Goal: Register for event/course

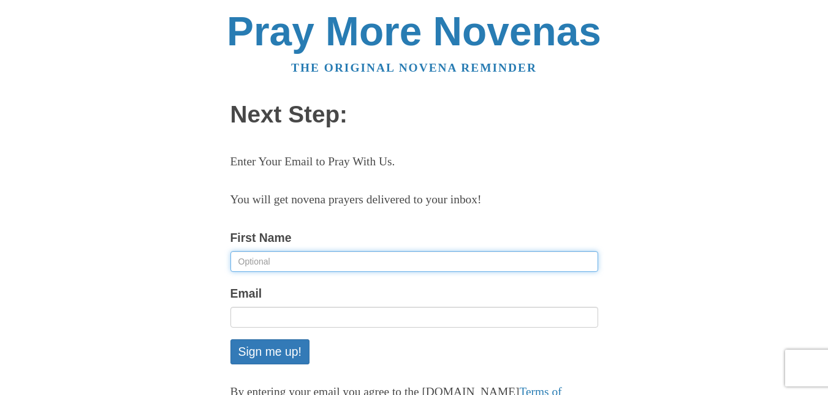
click at [286, 260] on input "First Name" at bounding box center [414, 261] width 368 height 21
type input "[PERSON_NAME]"
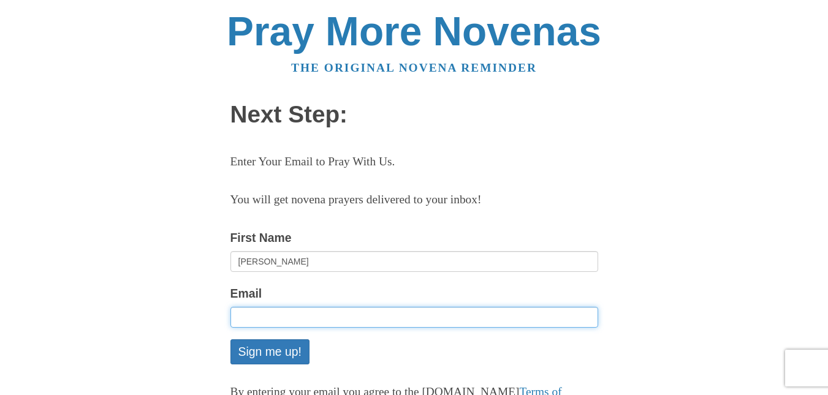
click at [255, 319] on input "Email" at bounding box center [414, 317] width 368 height 21
type input "[EMAIL_ADDRESS][DOMAIN_NAME]"
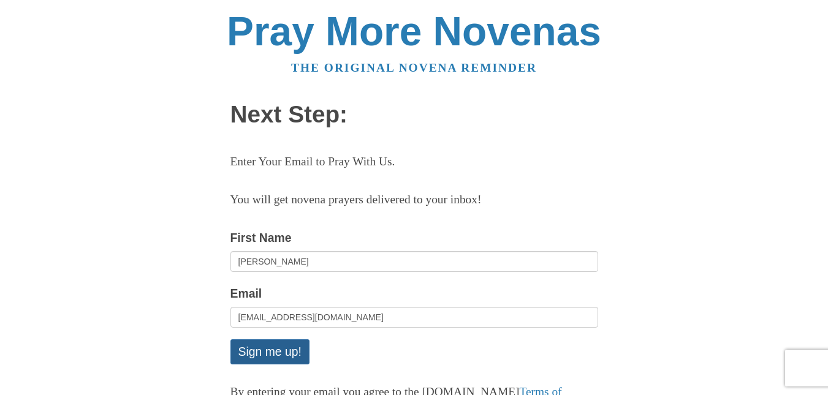
click at [270, 352] on button "Sign me up!" at bounding box center [269, 351] width 79 height 25
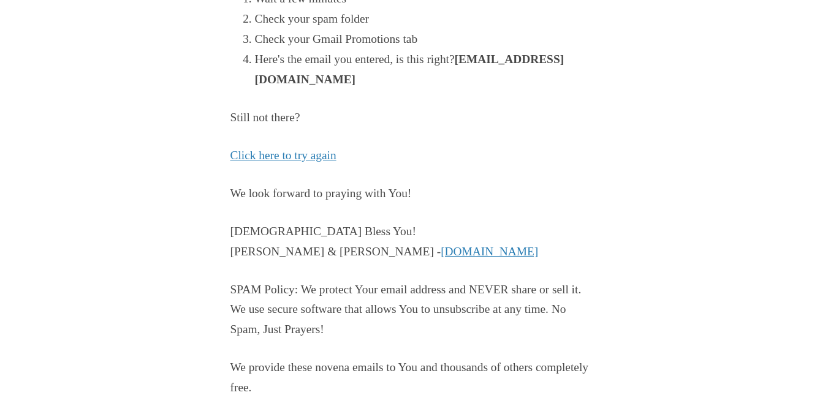
scroll to position [351, 0]
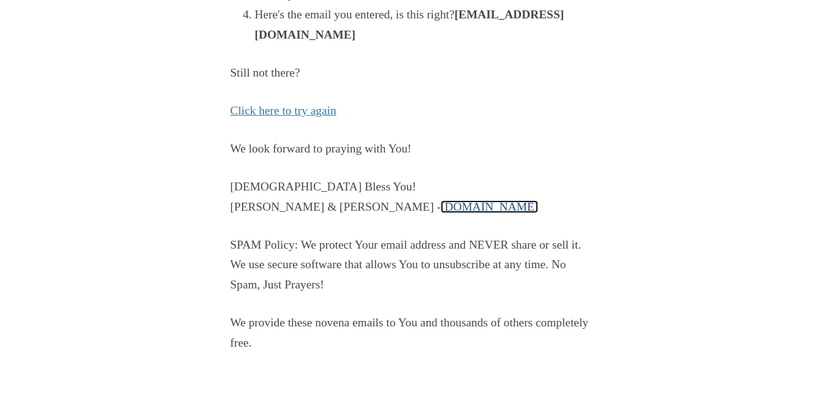
click at [440, 210] on link "PrayMoreNovenas.com" at bounding box center [488, 206] width 97 height 13
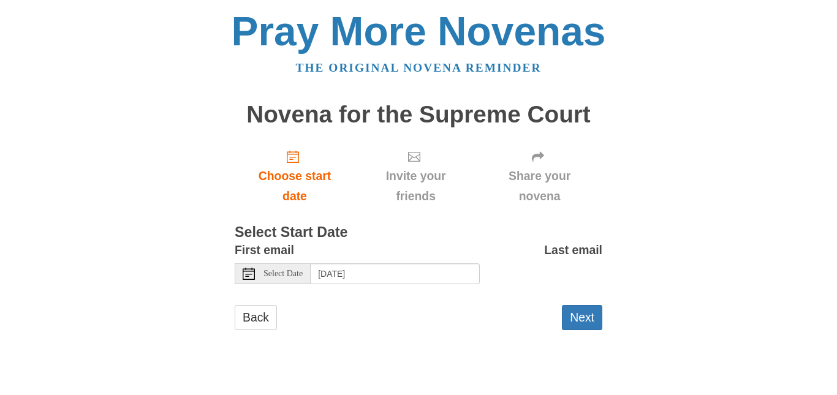
click at [303, 274] on span "Select Date" at bounding box center [282, 274] width 39 height 9
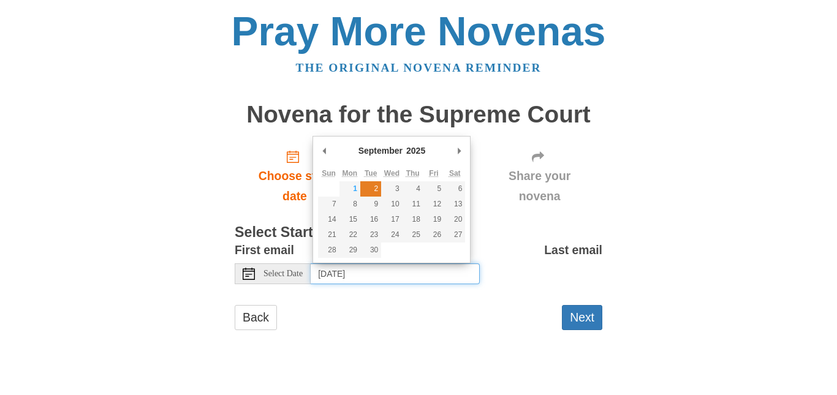
type input "Tuesday, September 2nd"
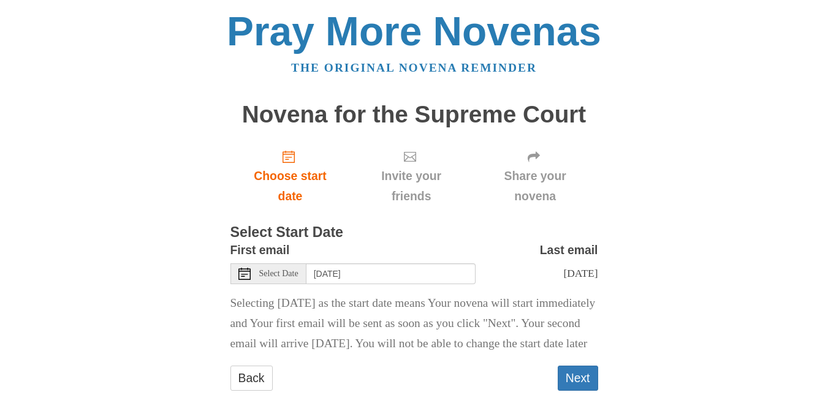
scroll to position [63, 0]
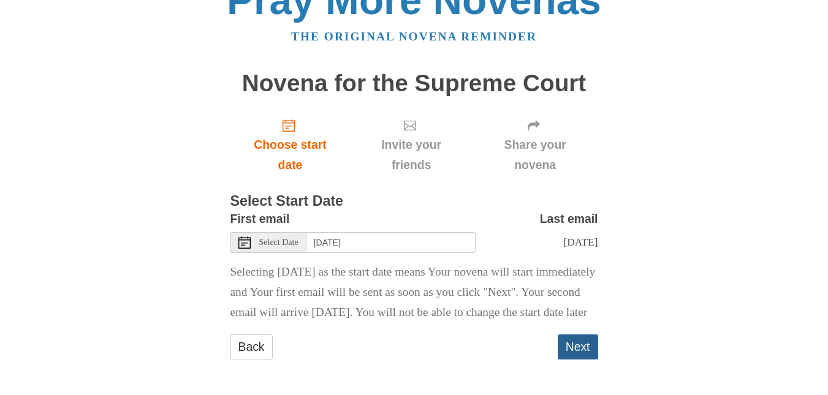
click at [577, 339] on button "Next" at bounding box center [577, 346] width 40 height 25
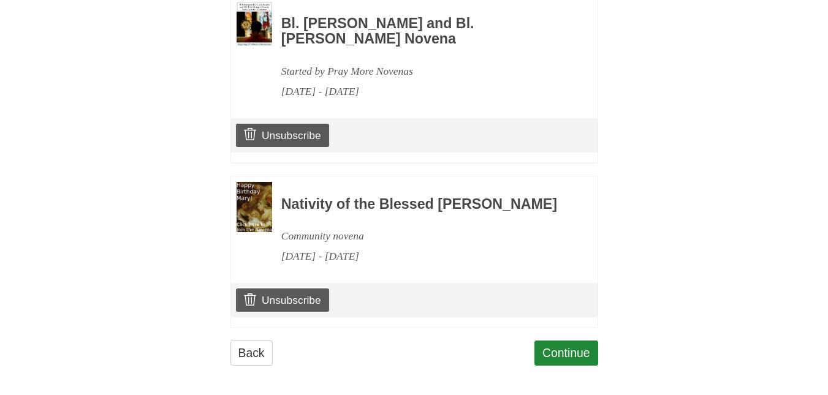
scroll to position [632, 0]
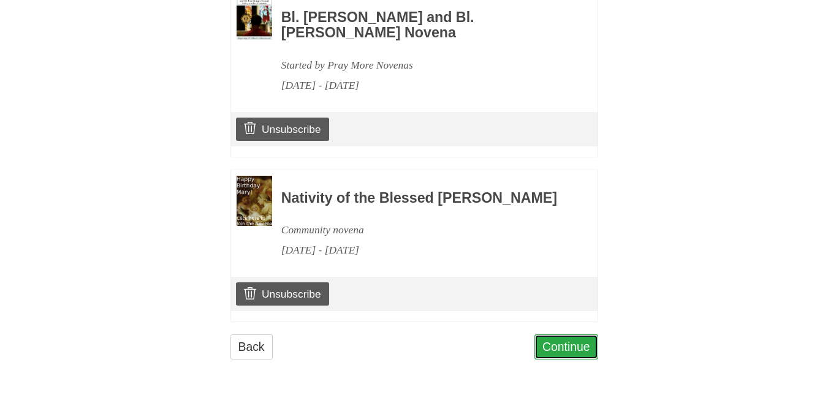
click at [575, 346] on link "Continue" at bounding box center [566, 346] width 64 height 25
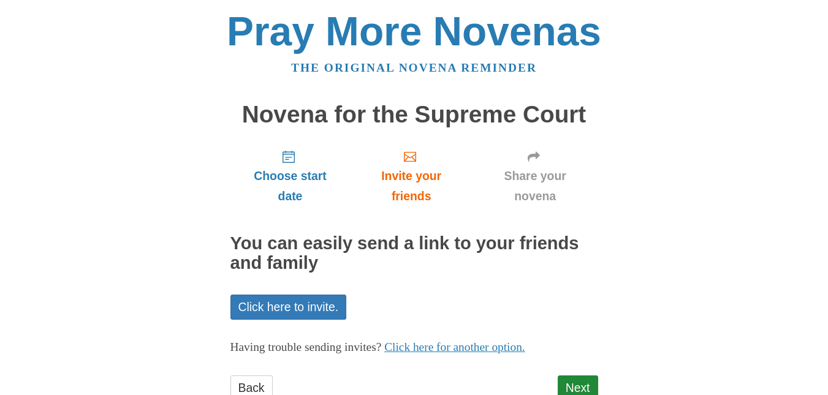
scroll to position [41, 0]
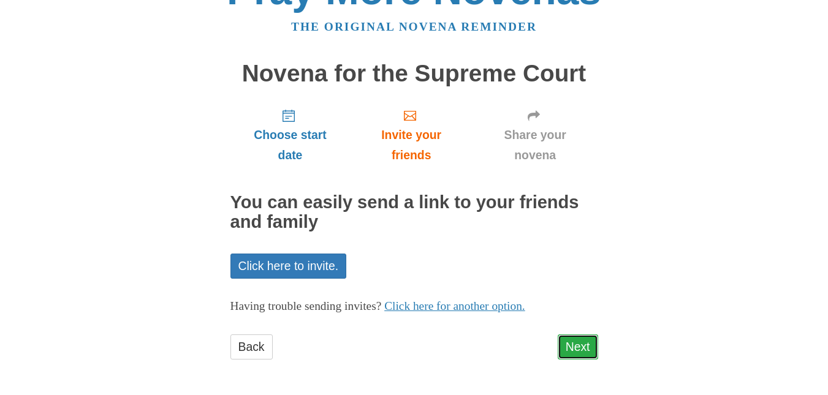
click at [575, 346] on link "Next" at bounding box center [577, 346] width 40 height 25
